Goal: Task Accomplishment & Management: Use online tool/utility

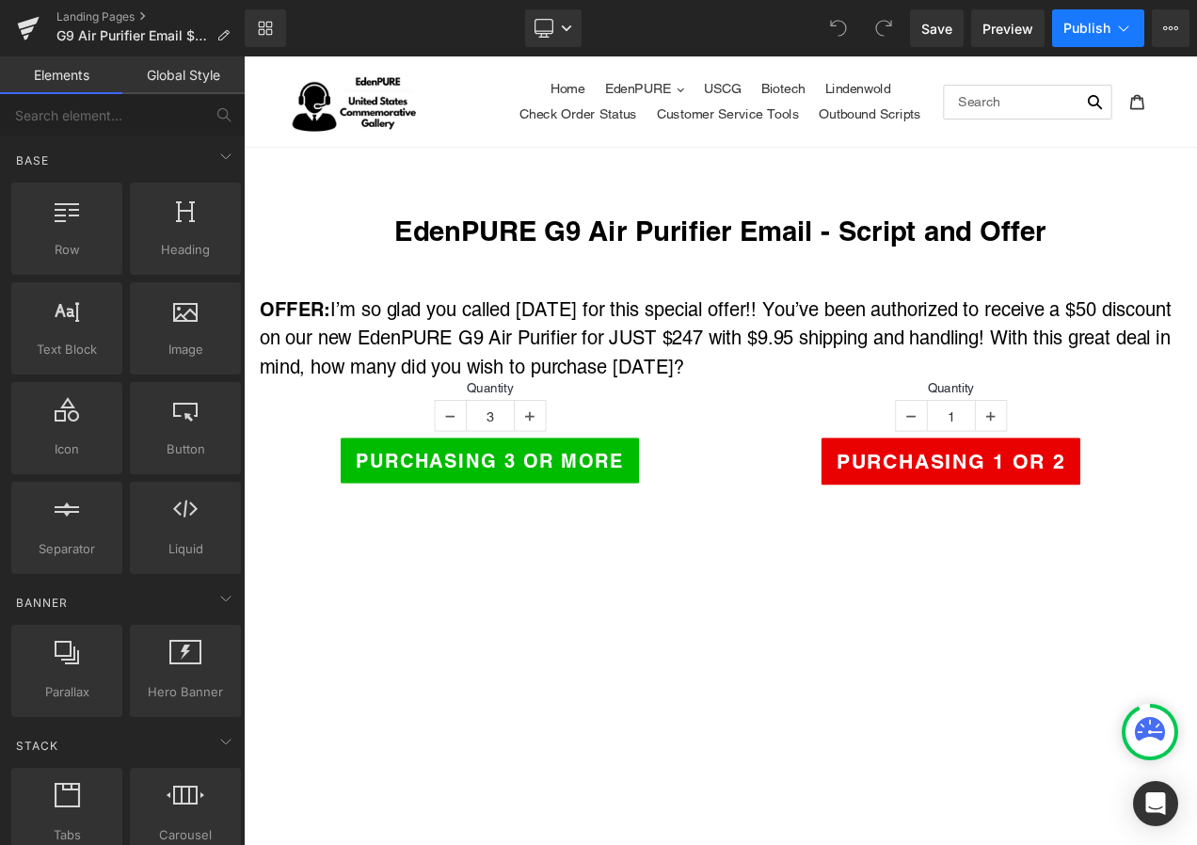
click at [1103, 32] on span "Publish" at bounding box center [1086, 28] width 47 height 15
click at [104, 17] on link "Landing Pages" at bounding box center [150, 16] width 188 height 15
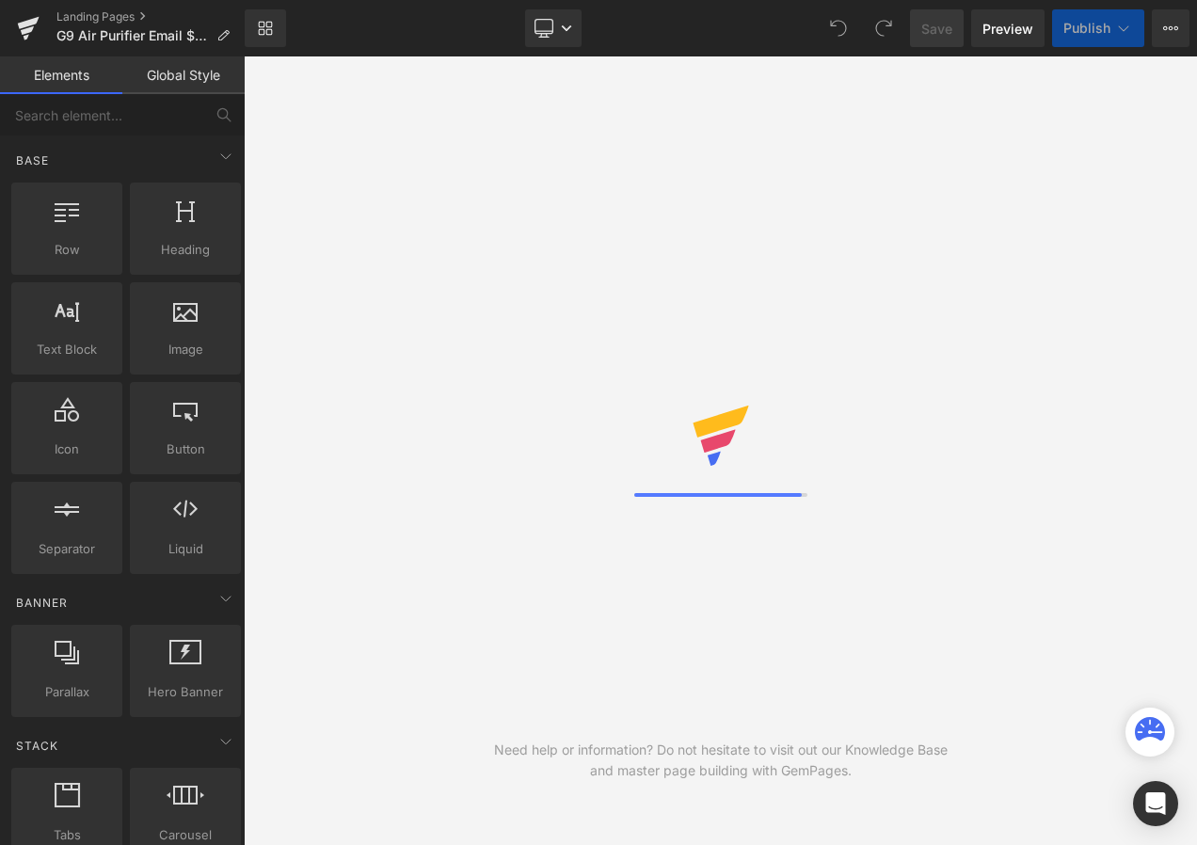
click at [1111, 41] on button "Publish" at bounding box center [1098, 28] width 92 height 38
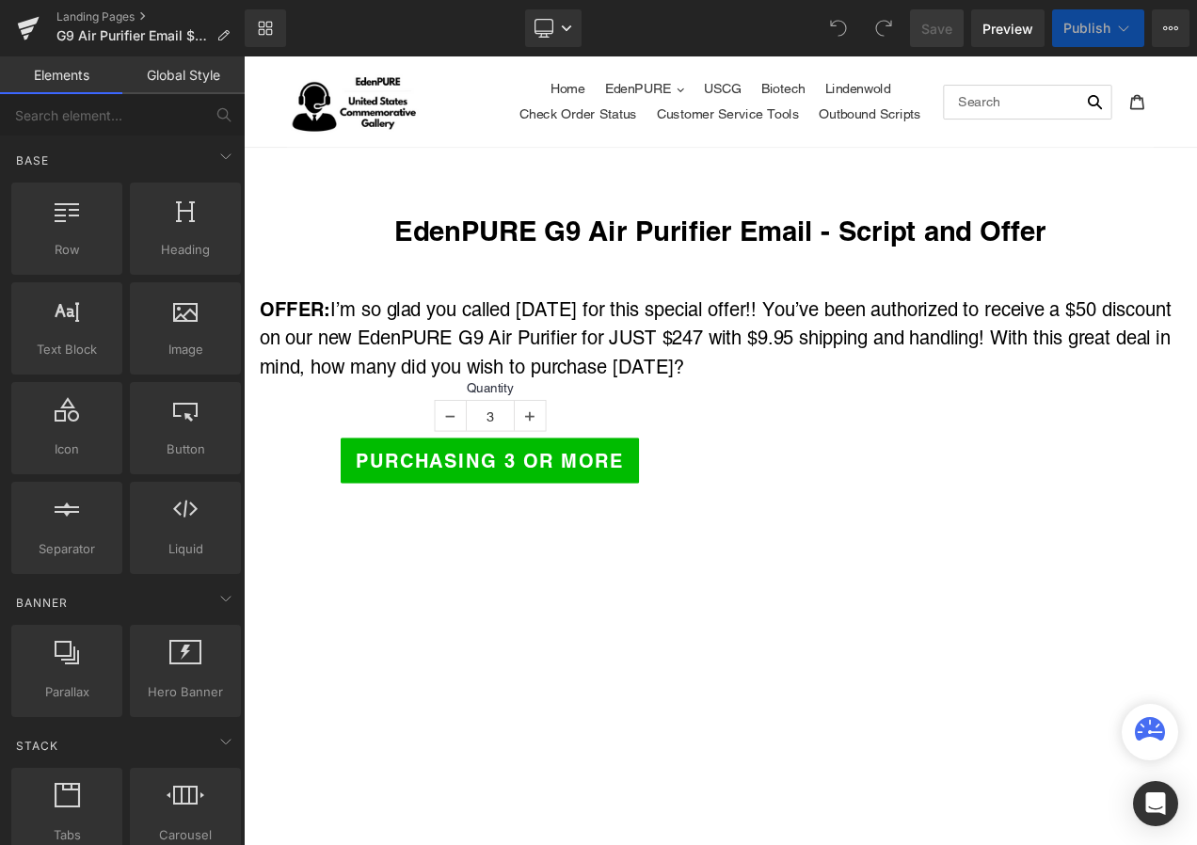
click at [1104, 30] on span "Publish" at bounding box center [1086, 28] width 47 height 15
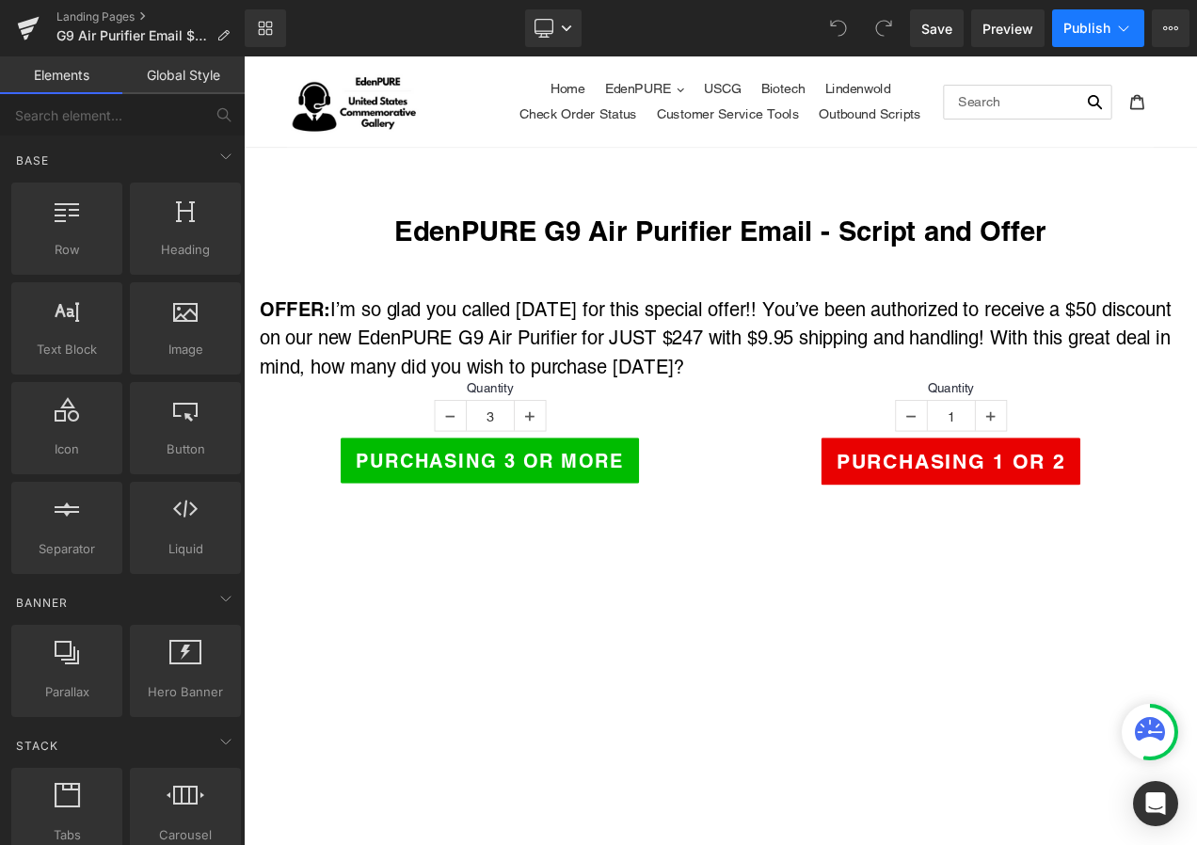
click at [1106, 24] on span "Publish" at bounding box center [1086, 28] width 47 height 15
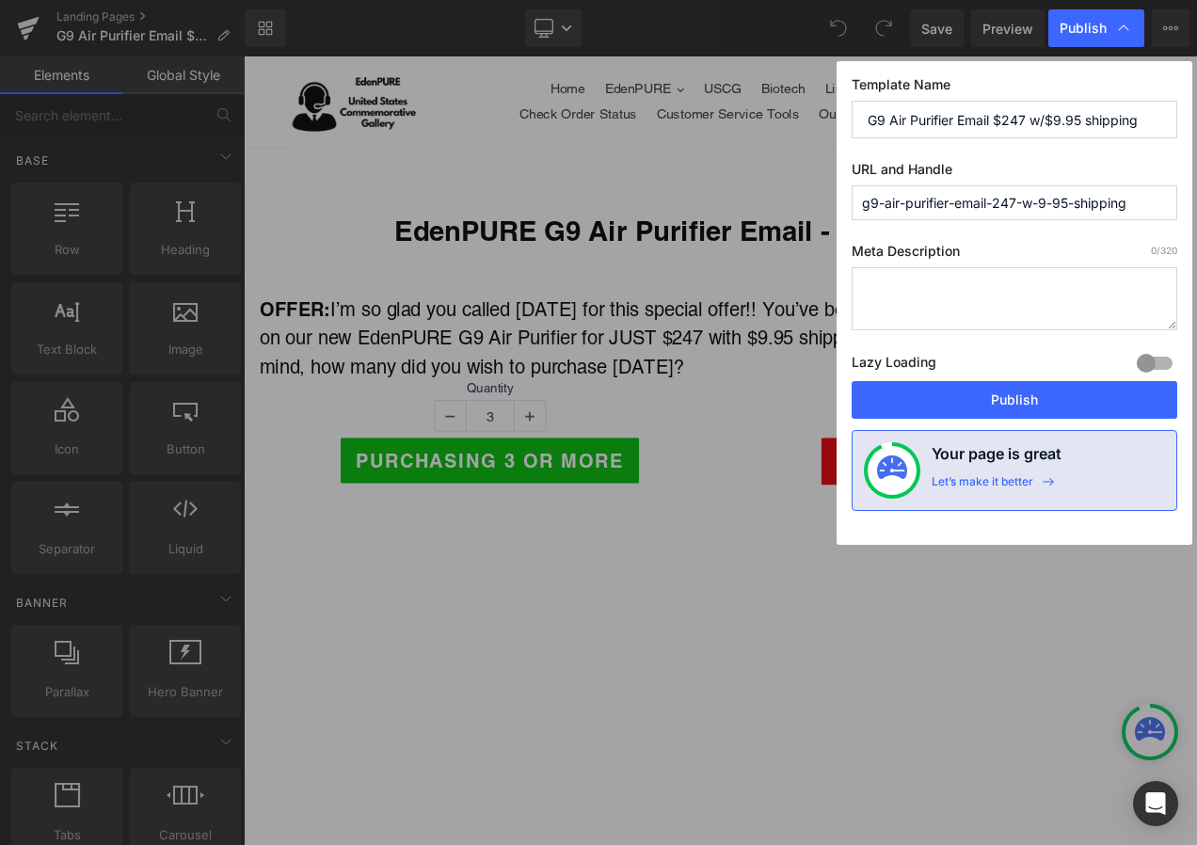
drag, startPoint x: 1142, startPoint y: 204, endPoint x: 801, endPoint y: 200, distance: 341.5
click at [801, 200] on div "Publish Template Name G9 Air Purifier Email $247 w/$9.95 shipping URL and Handl…" at bounding box center [598, 422] width 1197 height 845
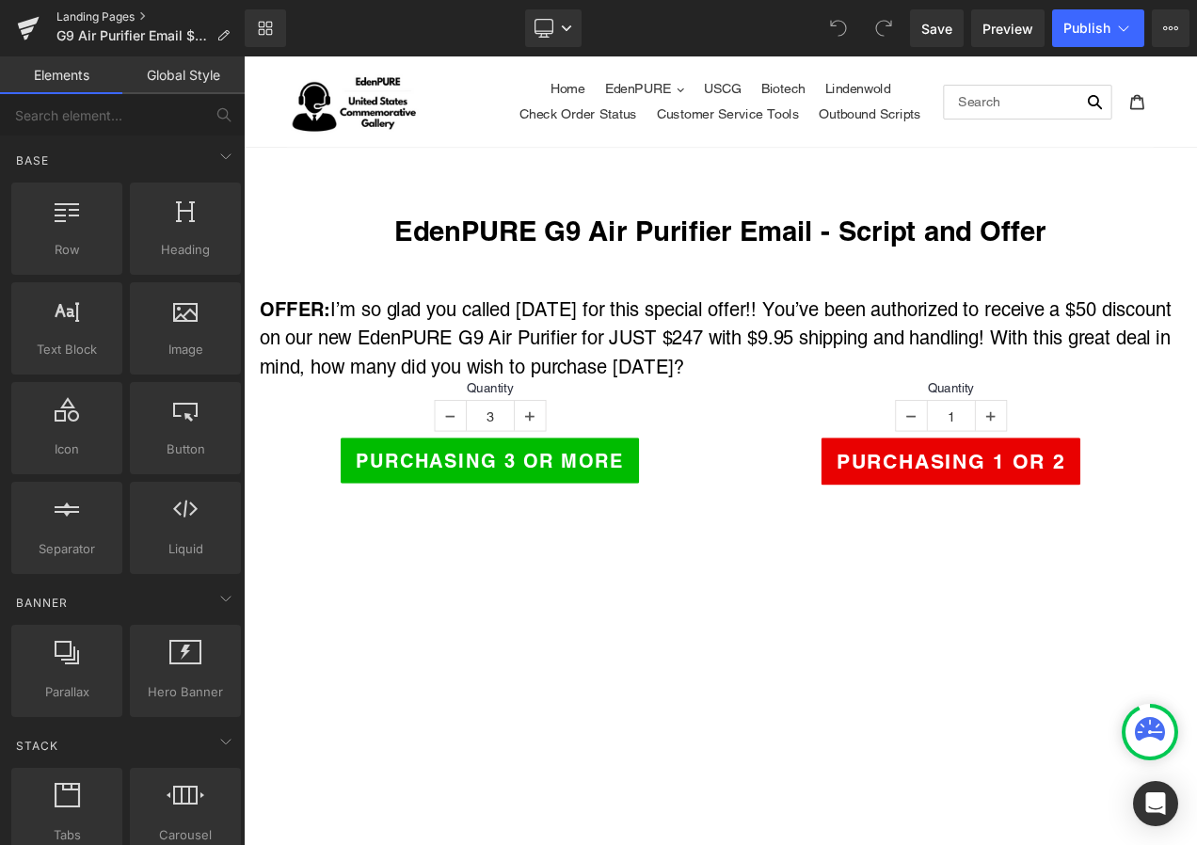
click at [97, 15] on link "Landing Pages" at bounding box center [150, 16] width 188 height 15
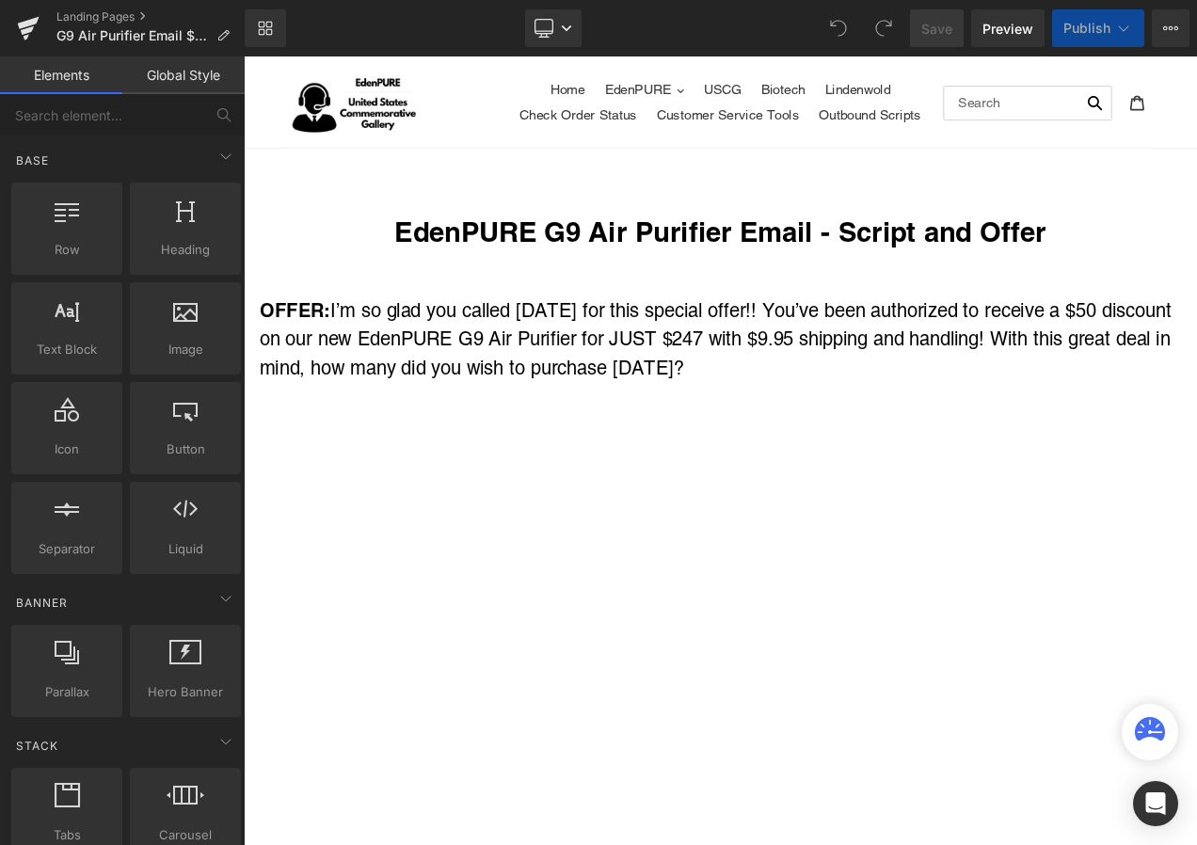
click at [1058, 28] on button "Publish" at bounding box center [1098, 28] width 92 height 38
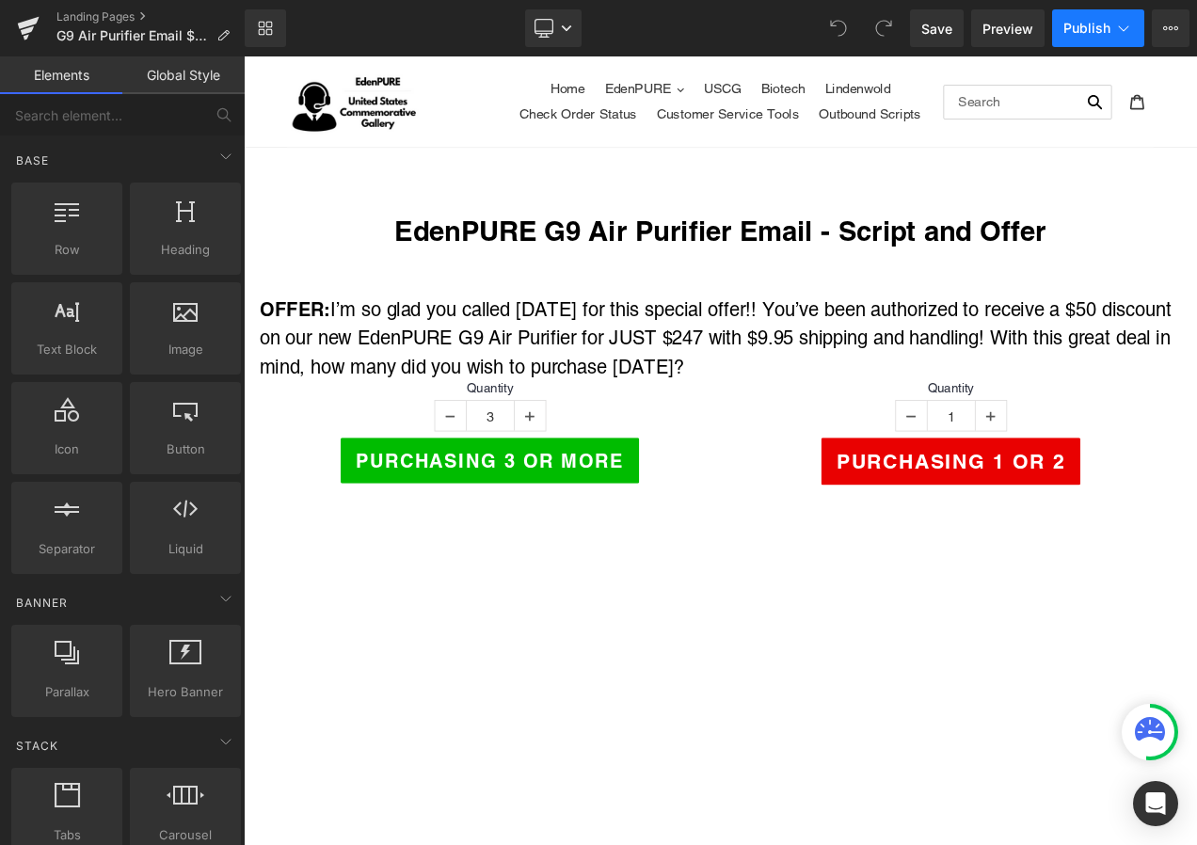
click at [1110, 32] on button "Publish" at bounding box center [1098, 28] width 92 height 38
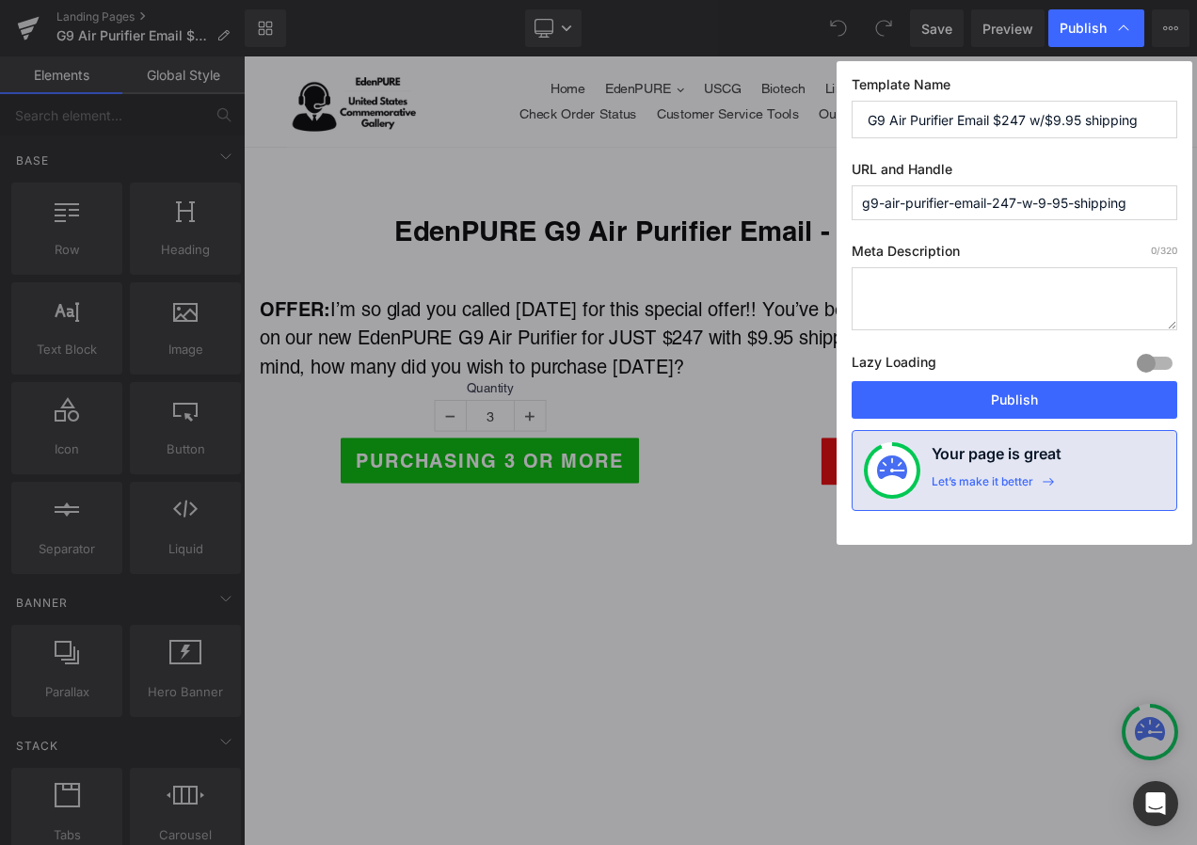
drag, startPoint x: 1153, startPoint y: 204, endPoint x: 860, endPoint y: 204, distance: 292.6
click at [860, 204] on input "g9-air-purifier-email-247-w-9-95-shipping" at bounding box center [1014, 202] width 326 height 35
click at [1148, 202] on input "g9-air-purifier-email-247-w-9-95-shipping" at bounding box center [1014, 202] width 326 height 35
click at [1142, 200] on input "g9-air-purifier-email-247-w-9-95-shipping" at bounding box center [1014, 202] width 326 height 35
drag, startPoint x: 1140, startPoint y: 200, endPoint x: 850, endPoint y: 200, distance: 290.7
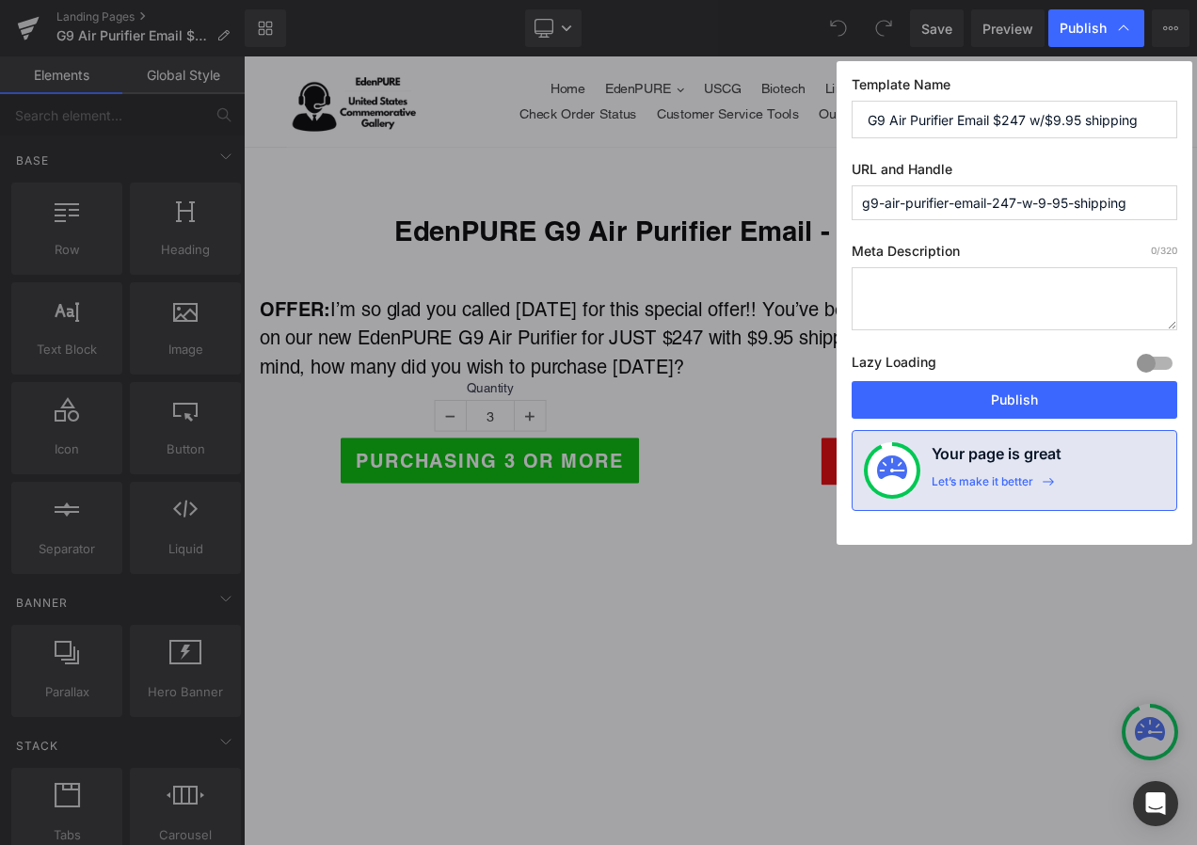
click at [850, 200] on div "Template Name G9 Air Purifier Email $247 w/$9.95 shipping URL and Handle g9-air…" at bounding box center [1014, 303] width 356 height 484
